Goal: Task Accomplishment & Management: Use online tool/utility

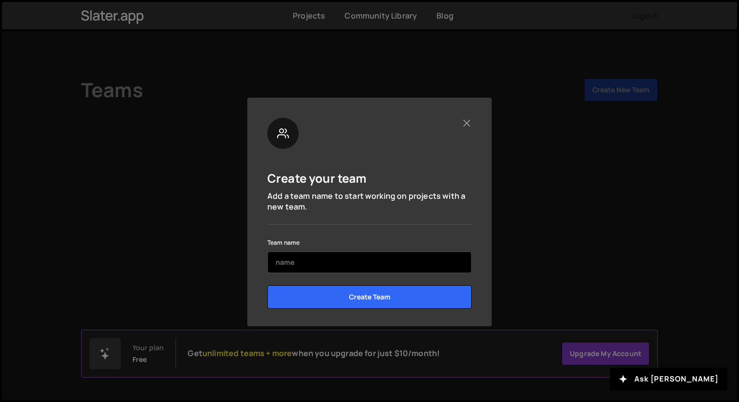
click at [376, 269] on input "text" at bounding box center [369, 262] width 204 height 21
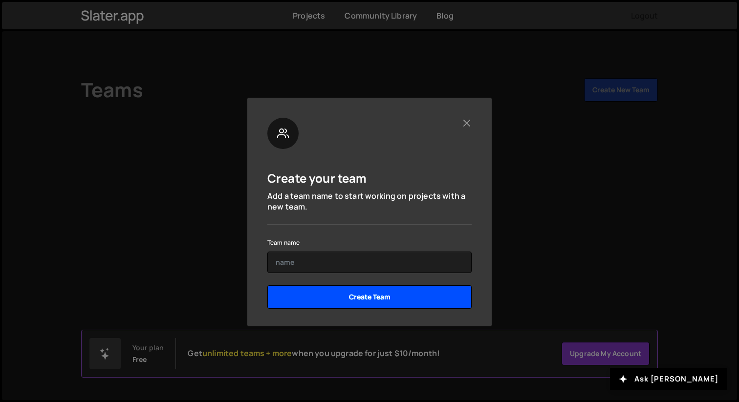
click at [390, 303] on input "Create Team" at bounding box center [369, 296] width 204 height 23
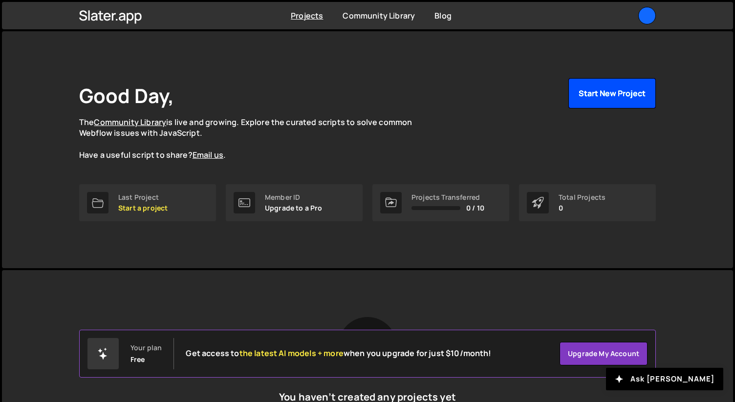
click at [585, 101] on button "Start New Project" at bounding box center [611, 93] width 87 height 30
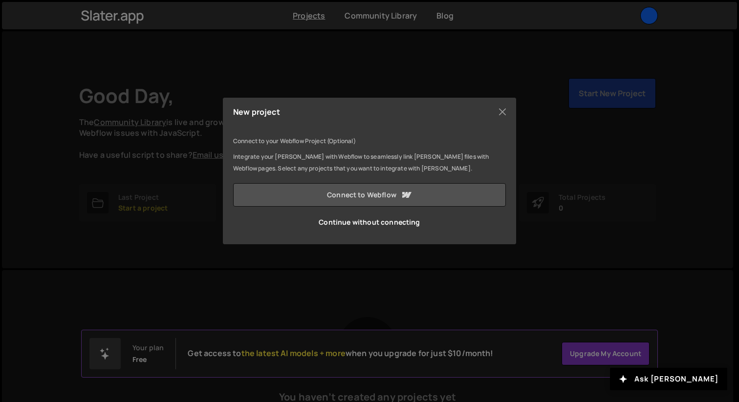
click at [393, 193] on link "Connect to Webflow" at bounding box center [369, 194] width 273 height 23
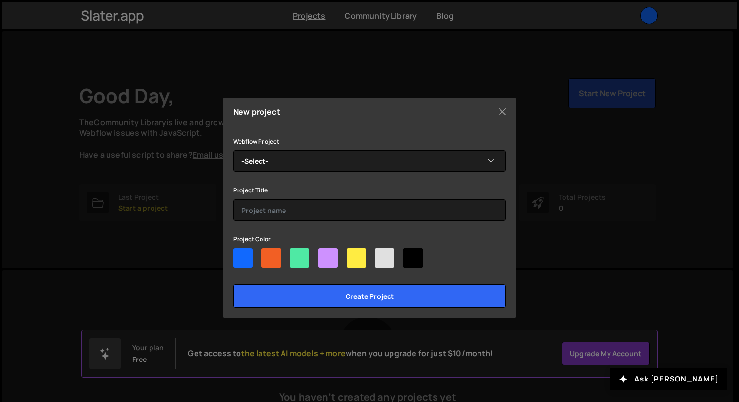
click at [277, 255] on div at bounding box center [271, 258] width 20 height 20
click at [268, 255] on input"] "radio" at bounding box center [264, 251] width 6 height 6
radio input"] "true"
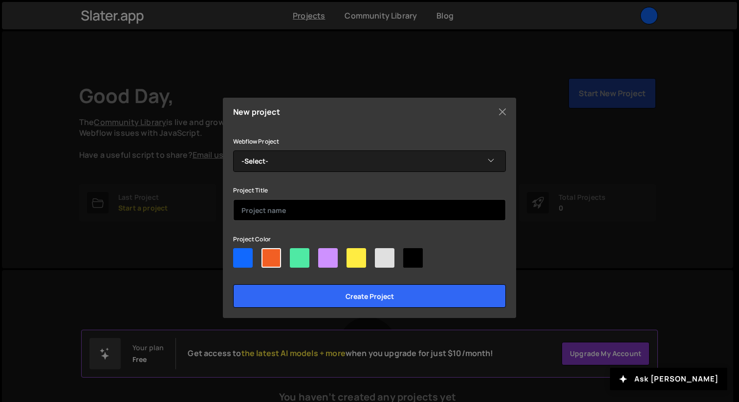
click at [328, 217] on input "text" at bounding box center [369, 209] width 273 height 21
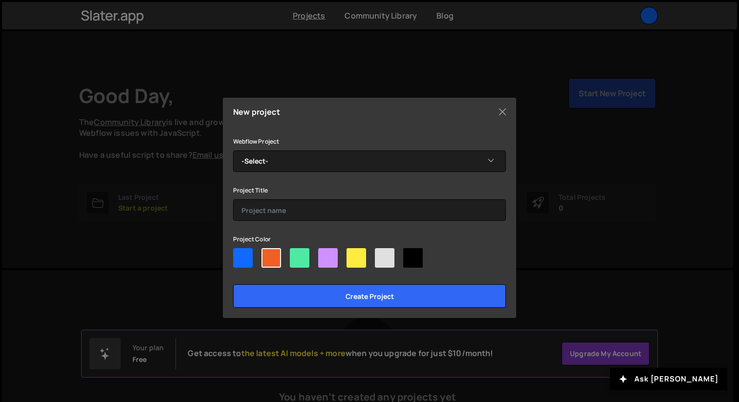
click at [367, 173] on div "Webflow Project -Select- Shane Reynolds Project Title Project Color Create proj…" at bounding box center [369, 221] width 273 height 172
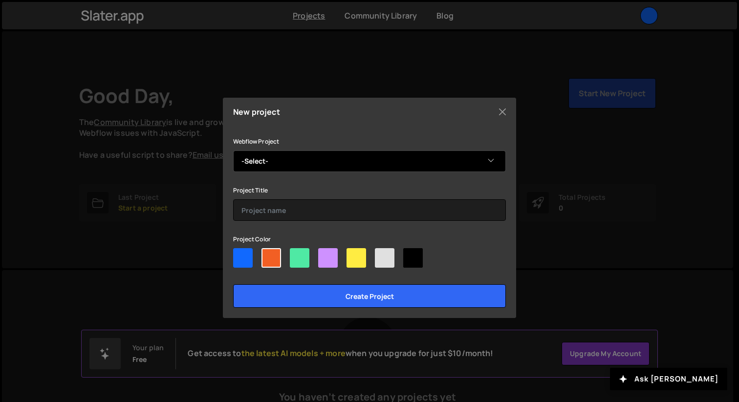
click at [385, 152] on select "-Select- Shane Reynolds" at bounding box center [369, 160] width 273 height 21
select select "68a77af693a60412b73ad3ae"
click at [233, 150] on select "-Select- Shane Reynolds" at bounding box center [369, 160] width 273 height 21
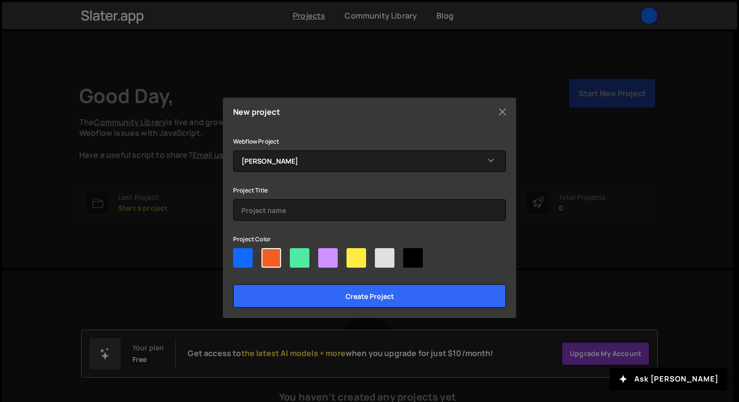
click at [350, 223] on div "Webflow Project -Select- Shane Reynolds Project Title Project Color Create proj…" at bounding box center [369, 221] width 273 height 172
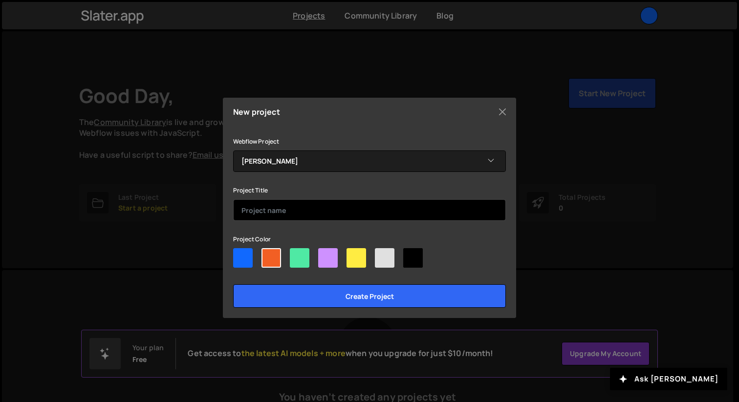
click at [356, 216] on input "text" at bounding box center [369, 209] width 273 height 21
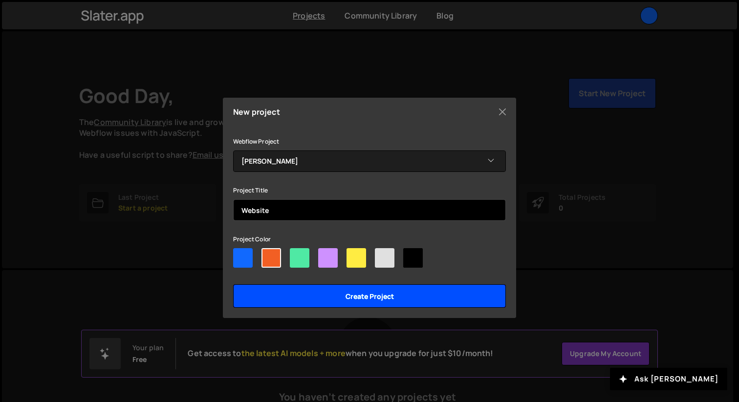
type input "Website"
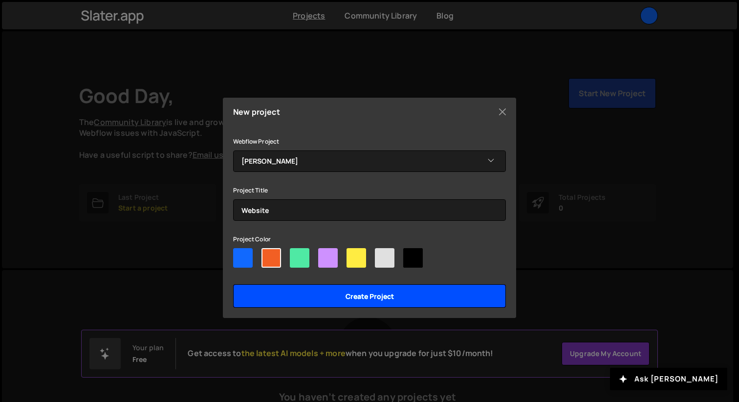
click at [374, 303] on input "Create project" at bounding box center [369, 295] width 273 height 23
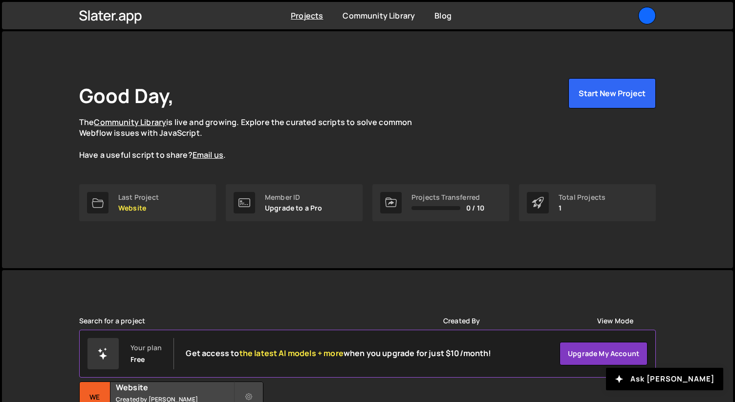
scroll to position [89, 0]
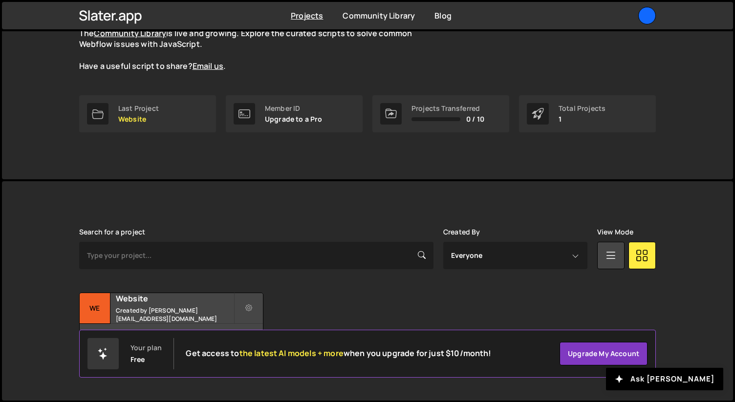
click at [424, 315] on div "Transfer Project Edit Project Delete Project We Website Created by shaneyreynol…" at bounding box center [367, 323] width 577 height 61
click at [181, 304] on h2 "Website" at bounding box center [175, 298] width 118 height 11
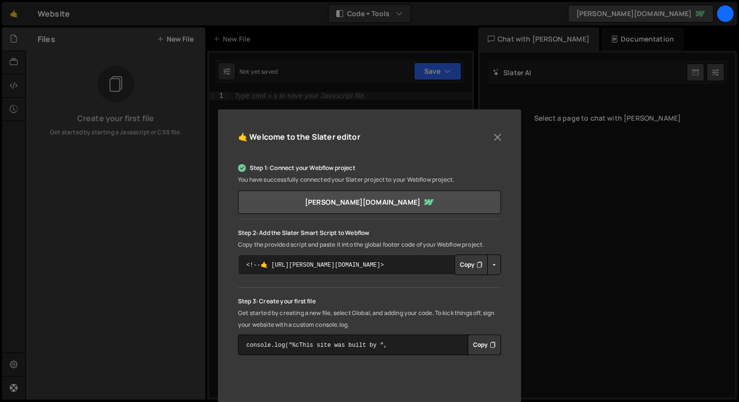
click at [327, 266] on textarea "<!--🤙 [URL][PERSON_NAME][DOMAIN_NAME]> <script>document.addEventListener("DOMCo…" at bounding box center [369, 265] width 263 height 21
click at [498, 137] on button "Close" at bounding box center [497, 137] width 15 height 15
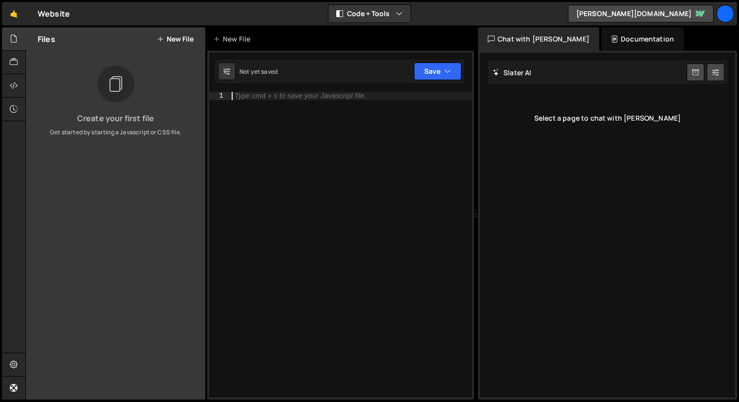
click at [391, 170] on div "Type cmd + s to save your Javascript file." at bounding box center [351, 253] width 242 height 322
click at [8, 70] on div at bounding box center [14, 62] width 24 height 23
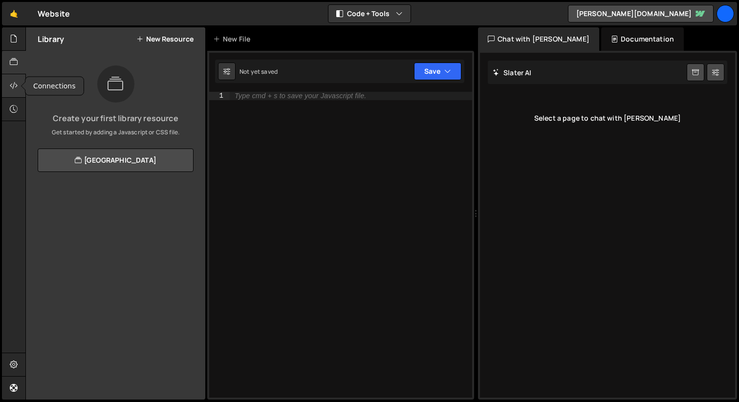
click at [9, 90] on div at bounding box center [14, 85] width 24 height 23
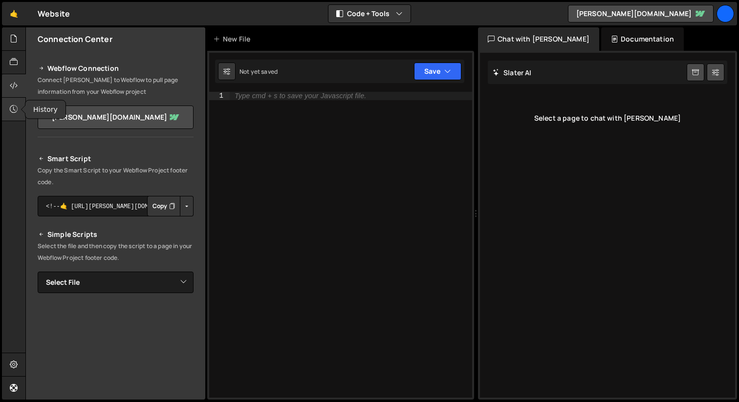
click at [9, 115] on div at bounding box center [14, 109] width 24 height 23
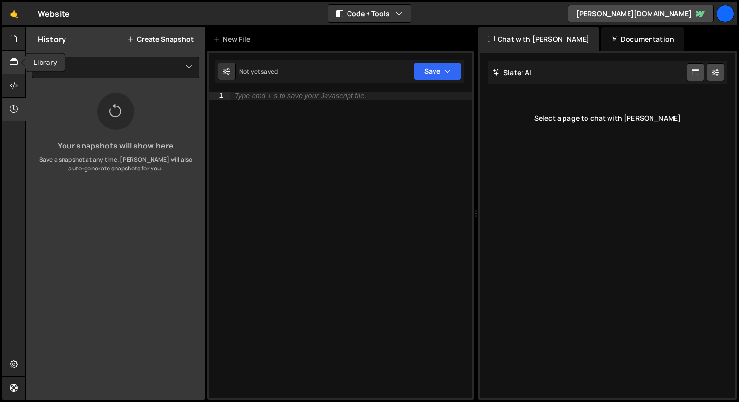
click at [14, 54] on div at bounding box center [14, 62] width 24 height 23
